Goal: Task Accomplishment & Management: Use online tool/utility

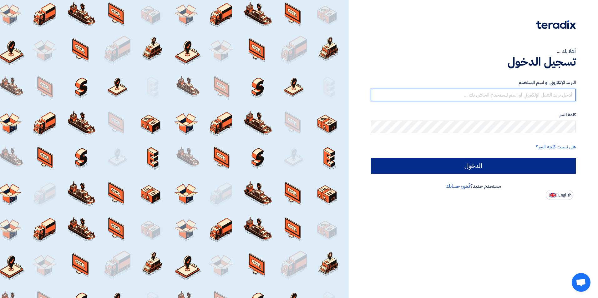
type input "[PERSON_NAME][EMAIL_ADDRESS][DOMAIN_NAME]"
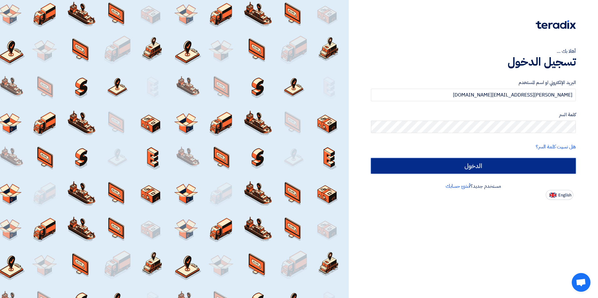
click at [398, 161] on input "الدخول" at bounding box center [473, 166] width 205 height 16
type input "Sign in"
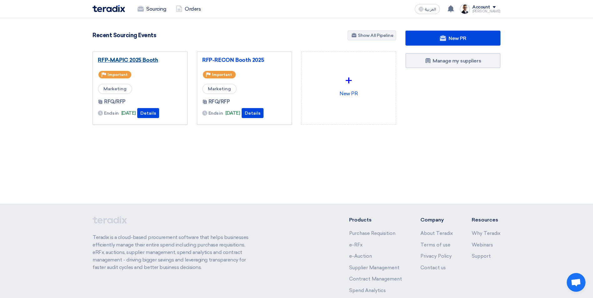
click at [150, 58] on link "RFP-MAPIC 2025 Booth" at bounding box center [140, 60] width 84 height 6
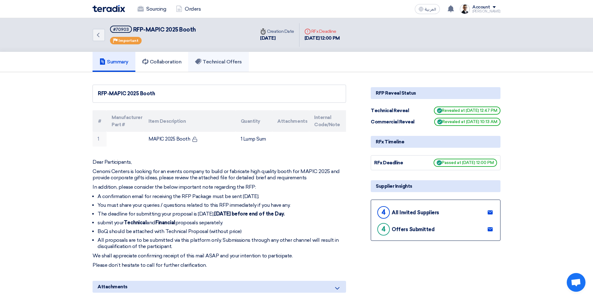
click at [231, 70] on link "Technical Offers" at bounding box center [218, 62] width 60 height 20
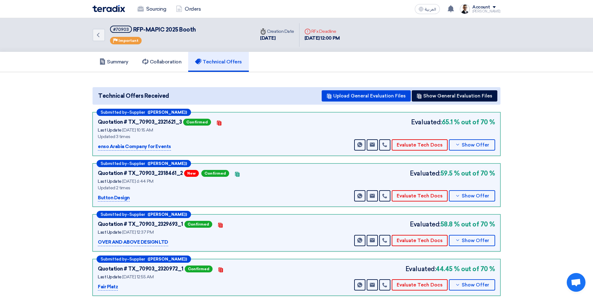
click at [563, 99] on section "Technical Offers Received Upload General Evaluation Files Show General Evaluati…" at bounding box center [296, 191] width 593 height 239
click at [427, 144] on button "Evaluate Tech Docs" at bounding box center [420, 144] width 56 height 11
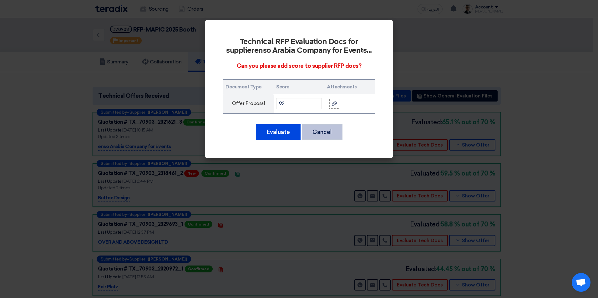
click at [319, 129] on button "Cancel" at bounding box center [322, 132] width 41 height 16
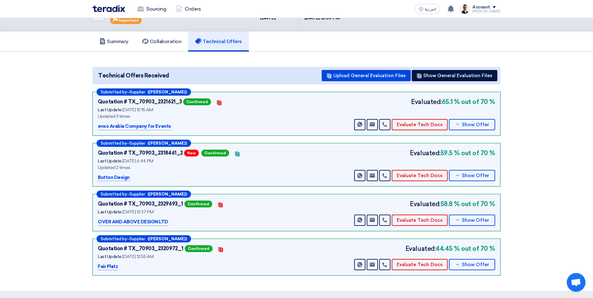
scroll to position [31, 0]
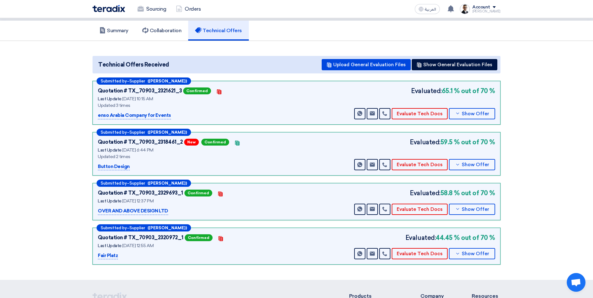
click at [560, 113] on section "Technical Offers Received Upload General Evaluation Files Show General Evaluati…" at bounding box center [296, 160] width 593 height 239
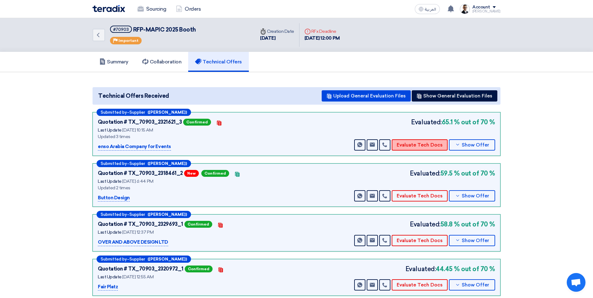
click at [427, 148] on button "Evaluate Tech Docs" at bounding box center [420, 144] width 56 height 11
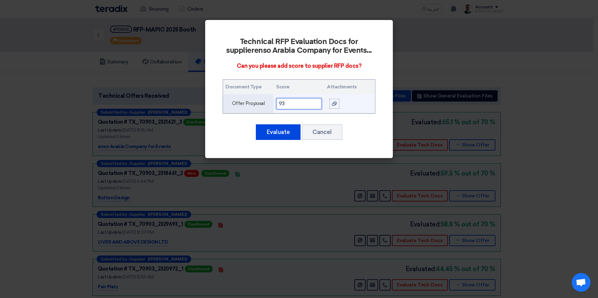
drag, startPoint x: 294, startPoint y: 105, endPoint x: 279, endPoint y: 104, distance: 14.7
click at [279, 104] on input "93" at bounding box center [299, 103] width 46 height 11
click at [292, 103] on input "93" at bounding box center [299, 103] width 46 height 11
drag, startPoint x: 298, startPoint y: 104, endPoint x: 265, endPoint y: 106, distance: 33.5
click at [265, 106] on tr "Offer Proposal 93" at bounding box center [299, 103] width 152 height 19
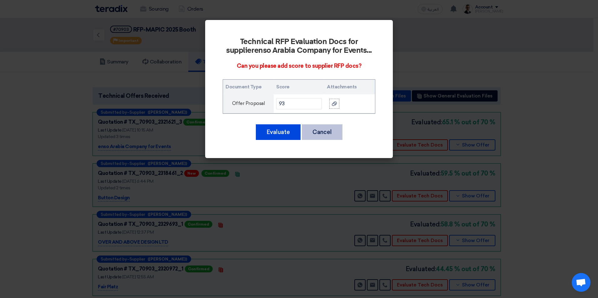
click at [322, 133] on button "Cancel" at bounding box center [322, 132] width 41 height 16
